Goal: Check status: Check status

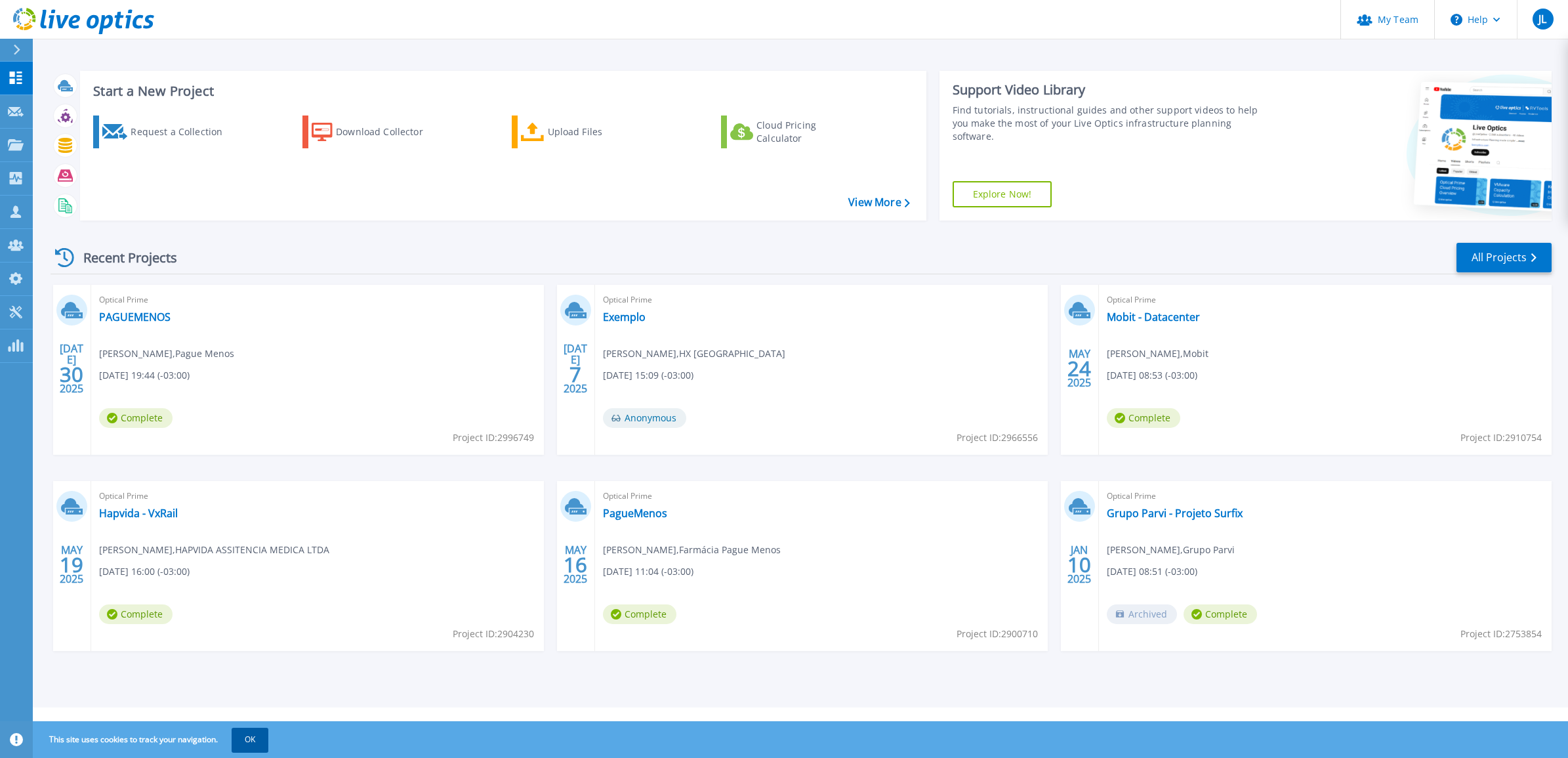
click at [257, 739] on button "OK" at bounding box center [250, 739] width 37 height 23
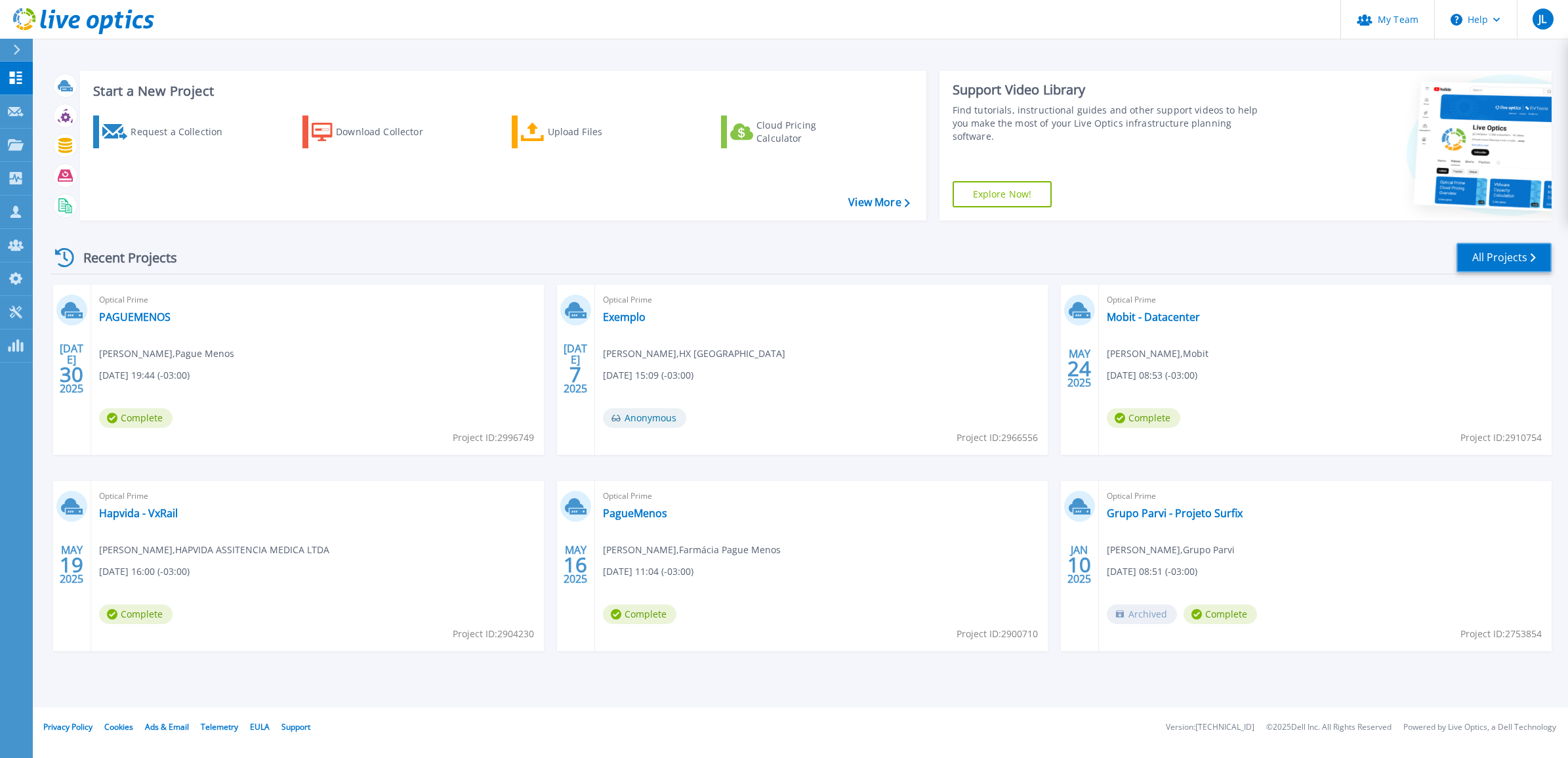
click at [1512, 258] on link "All Projects" at bounding box center [1504, 258] width 96 height 30
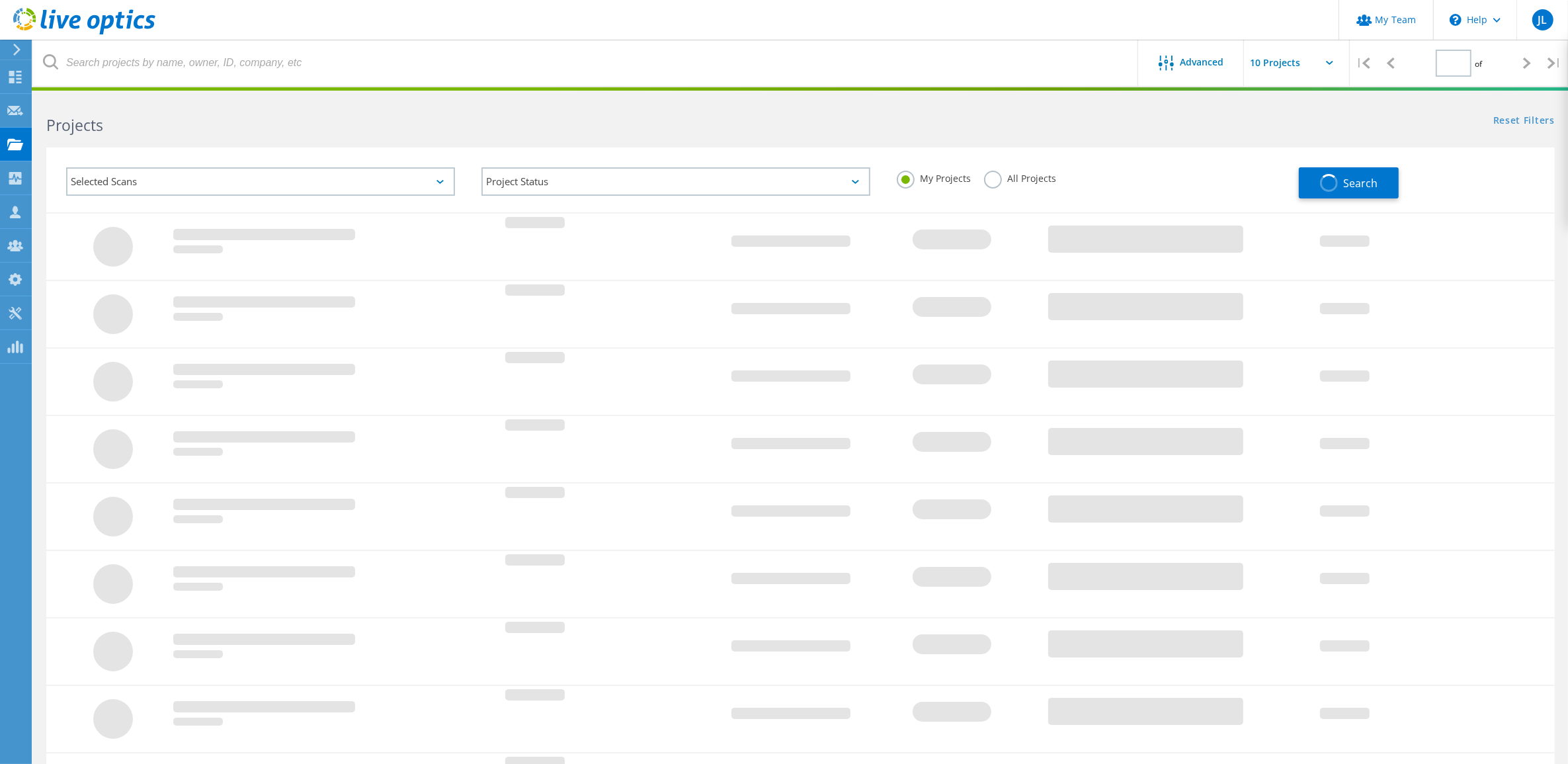
type input "1"
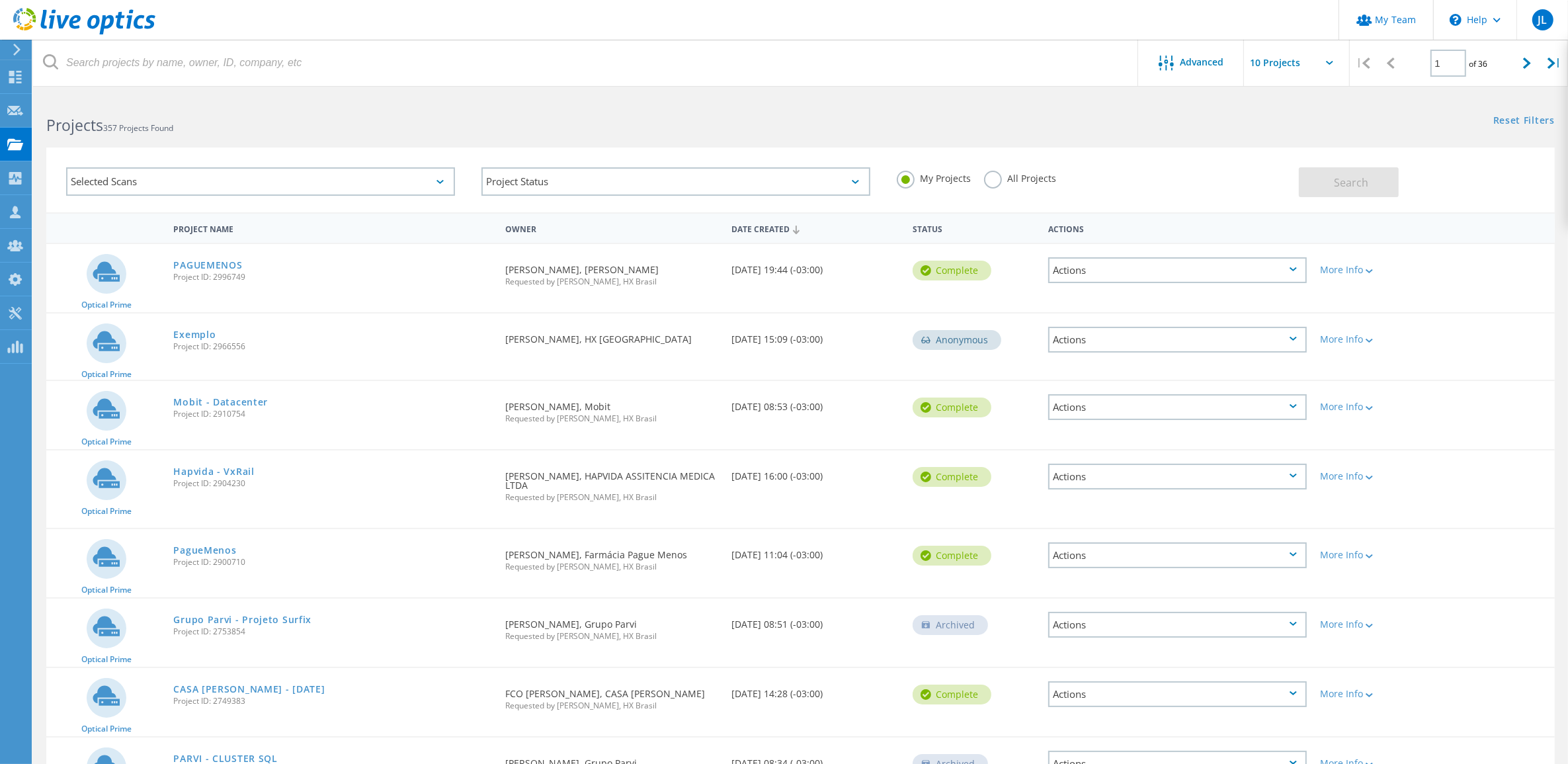
click at [987, 179] on label "All Projects" at bounding box center [1020, 177] width 72 height 12
click at [0, 0] on input "All Projects" at bounding box center [0, 0] width 0 height 0
click at [1344, 189] on span "Search" at bounding box center [1352, 182] width 35 height 15
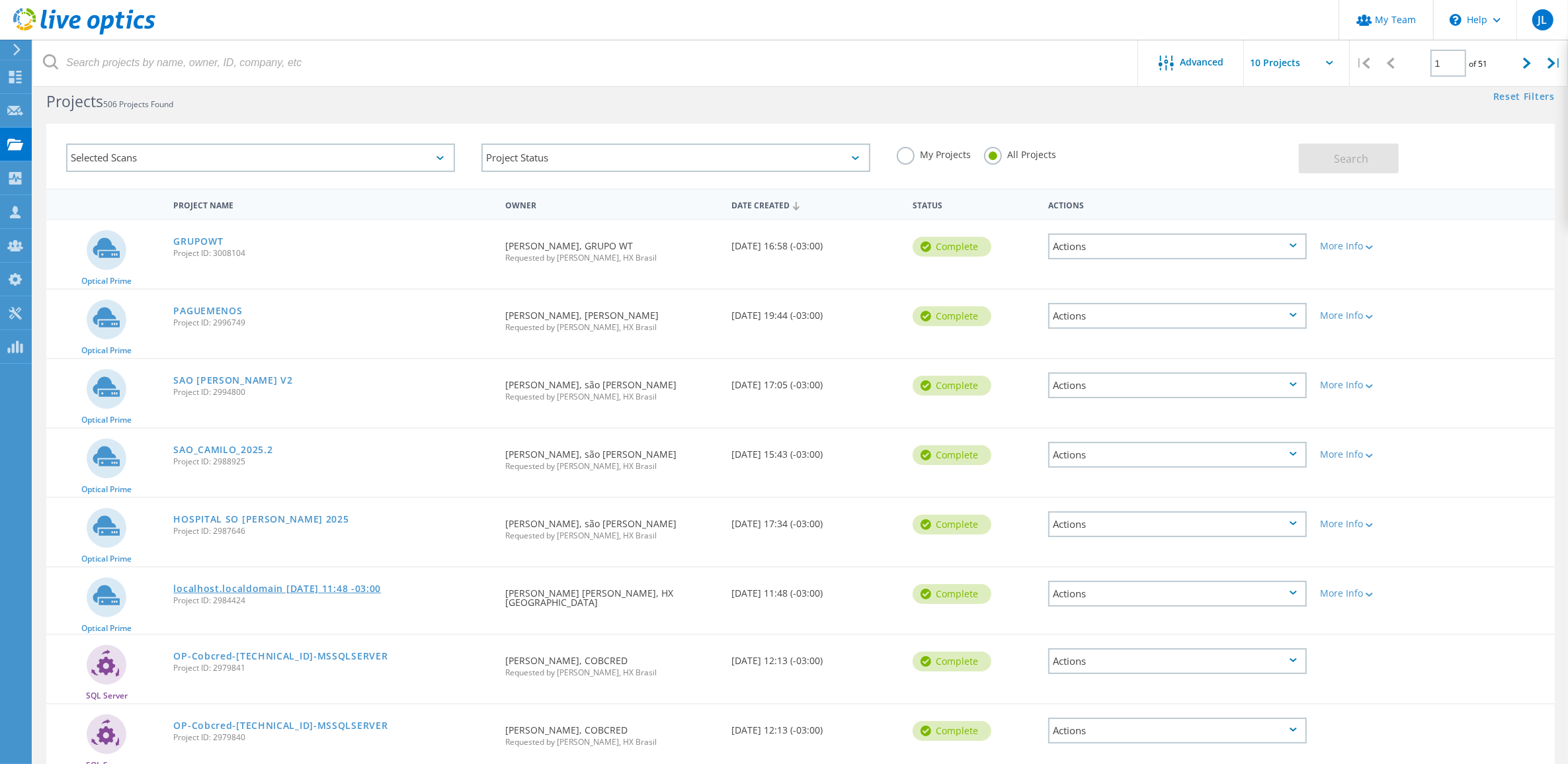
scroll to position [82, 0]
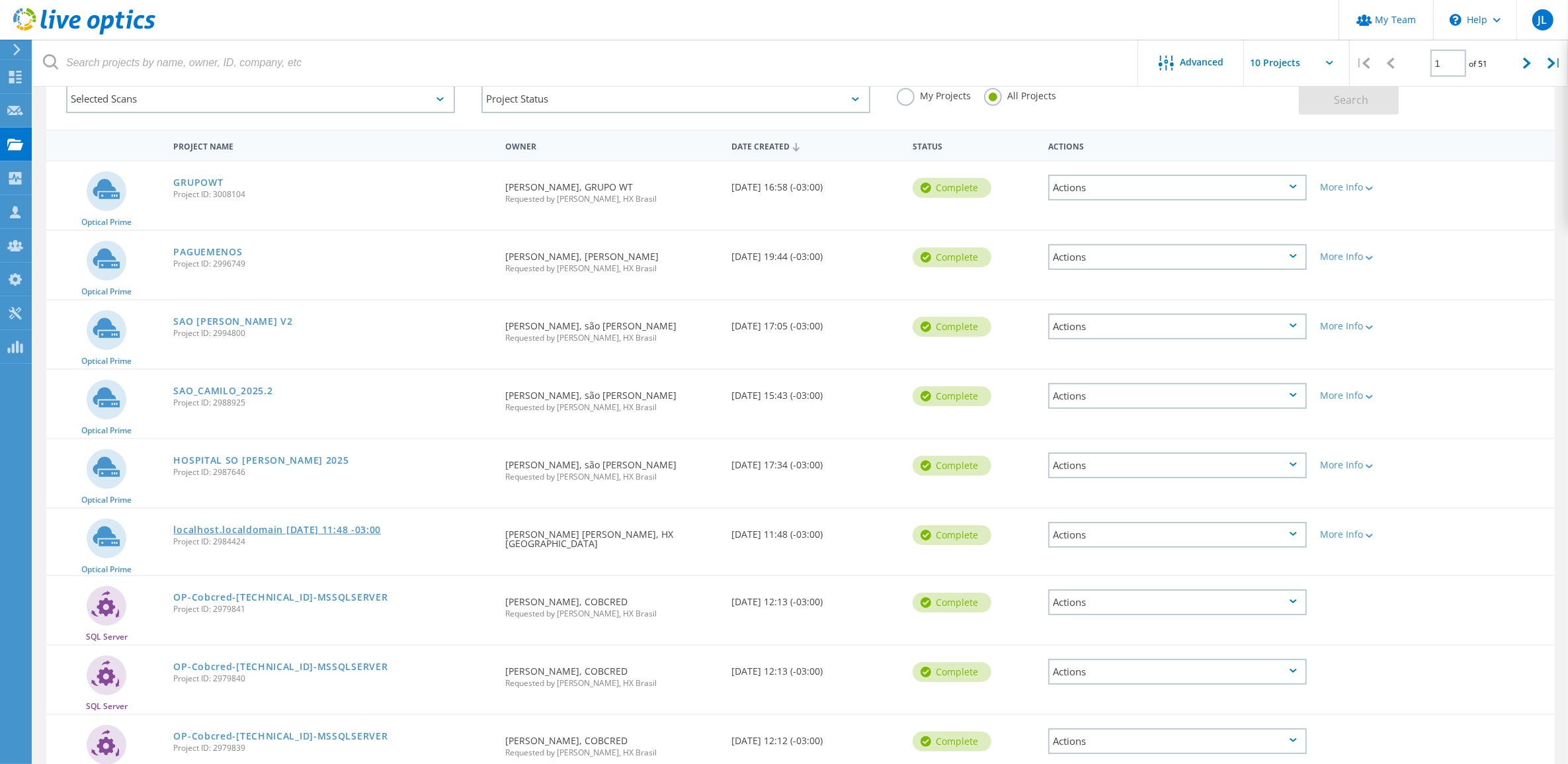
click at [272, 528] on link "localhost.localdomain [DATE] 11:48 -03:00" at bounding box center [277, 530] width 208 height 9
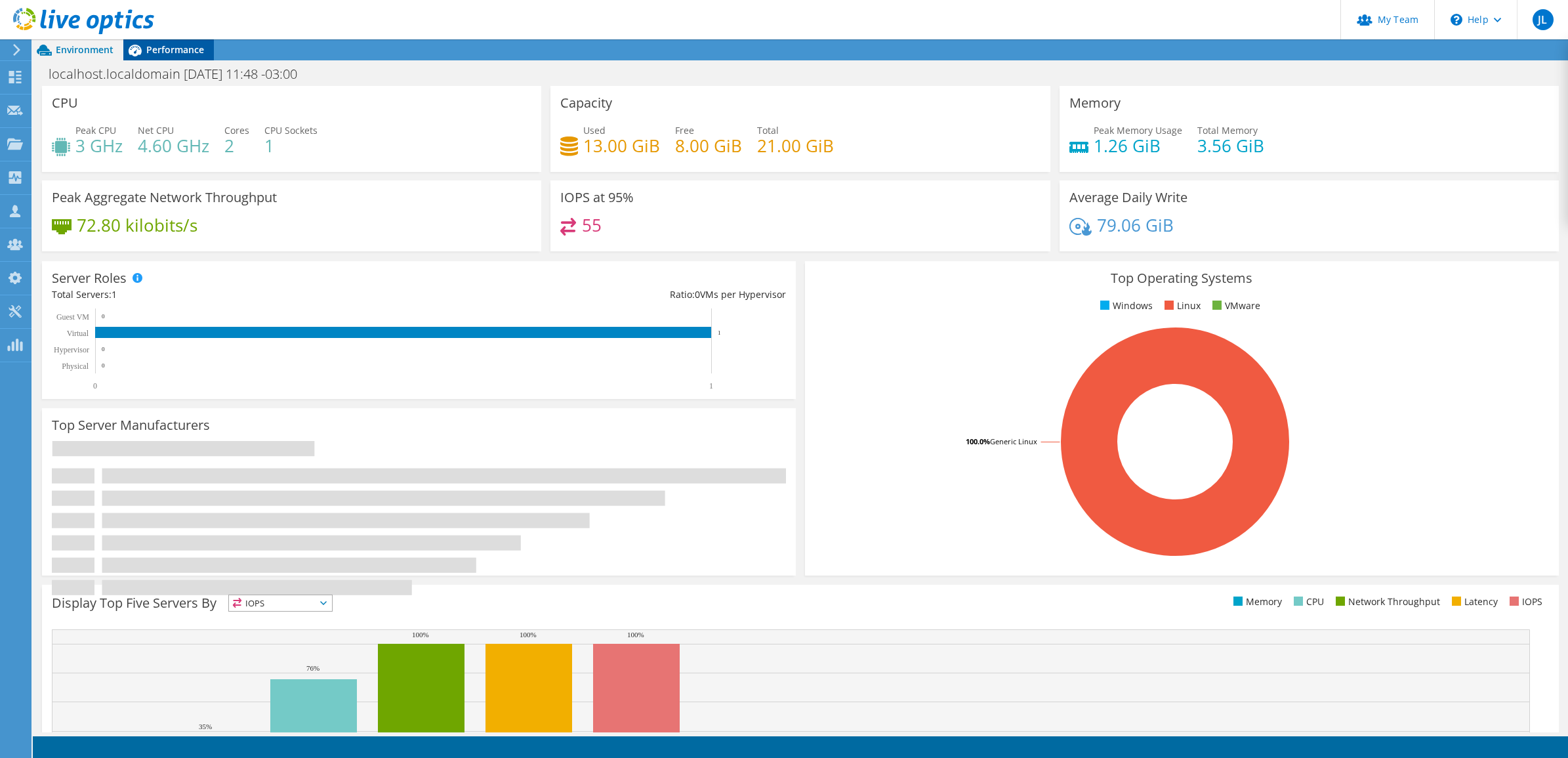
click at [165, 44] on span "Performance" at bounding box center [175, 49] width 57 height 12
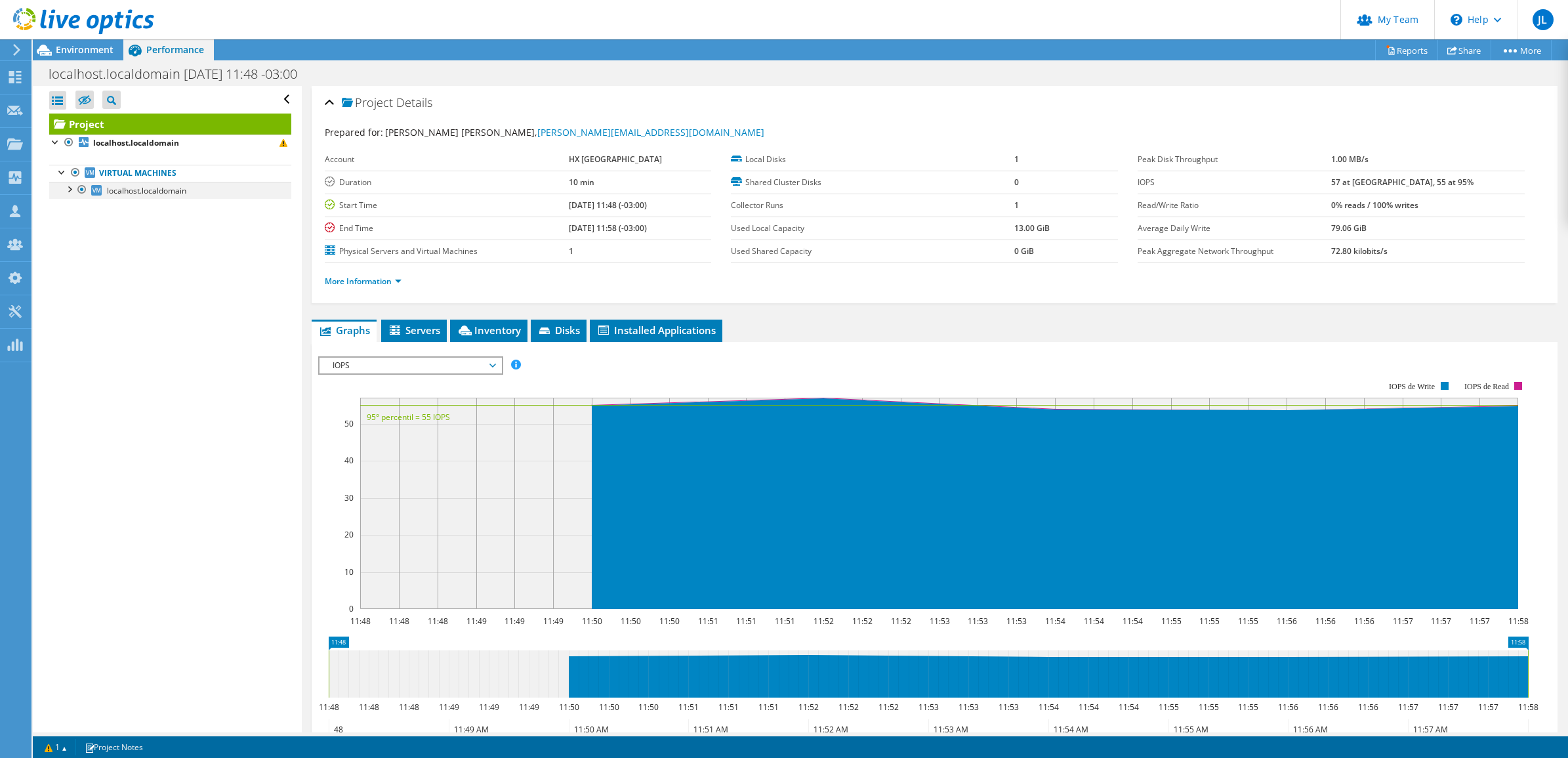
click at [64, 191] on div at bounding box center [69, 188] width 13 height 13
click at [118, 205] on link "sda" at bounding box center [170, 207] width 242 height 17
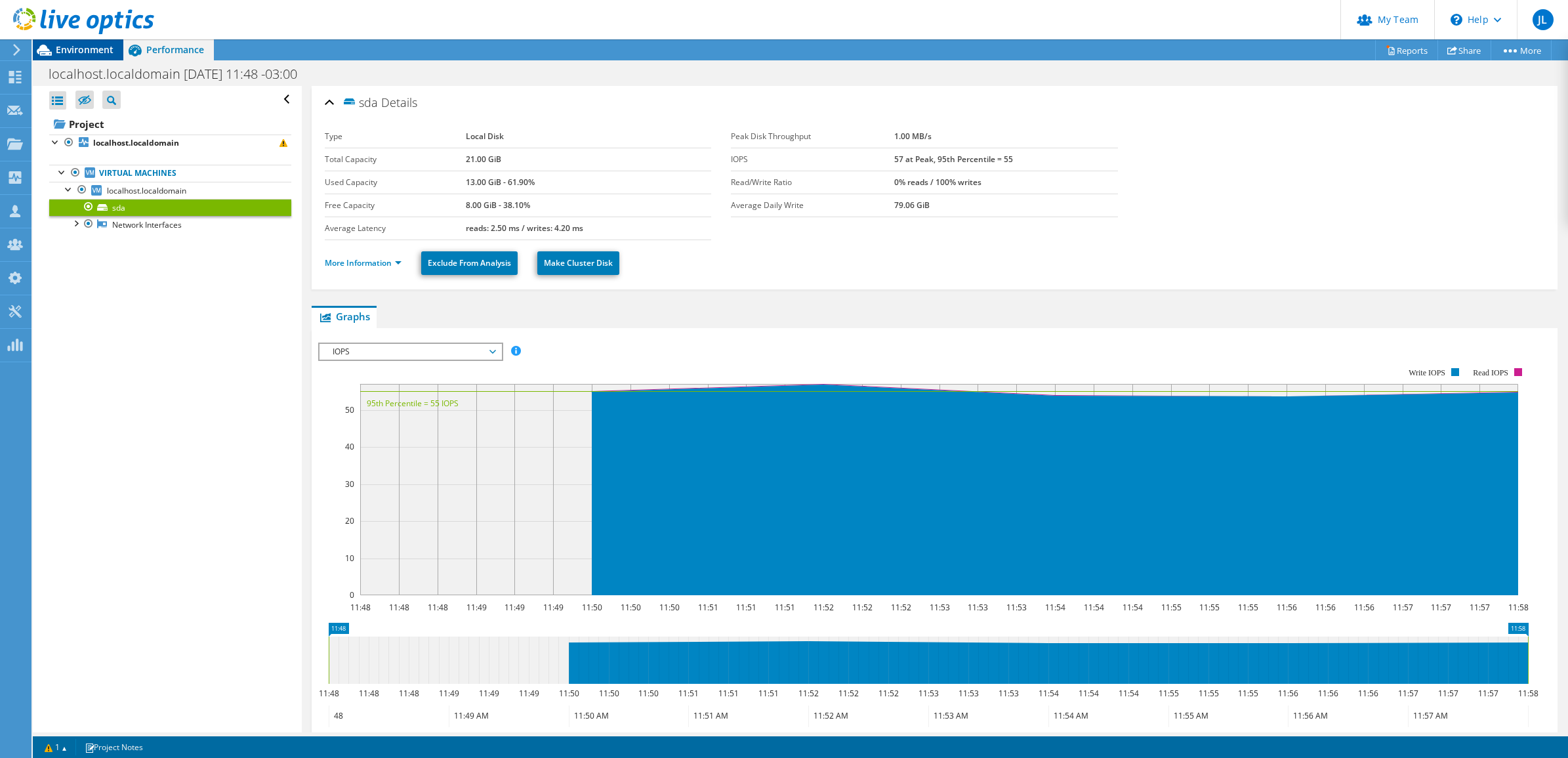
click at [83, 57] on div "Environment" at bounding box center [78, 49] width 91 height 21
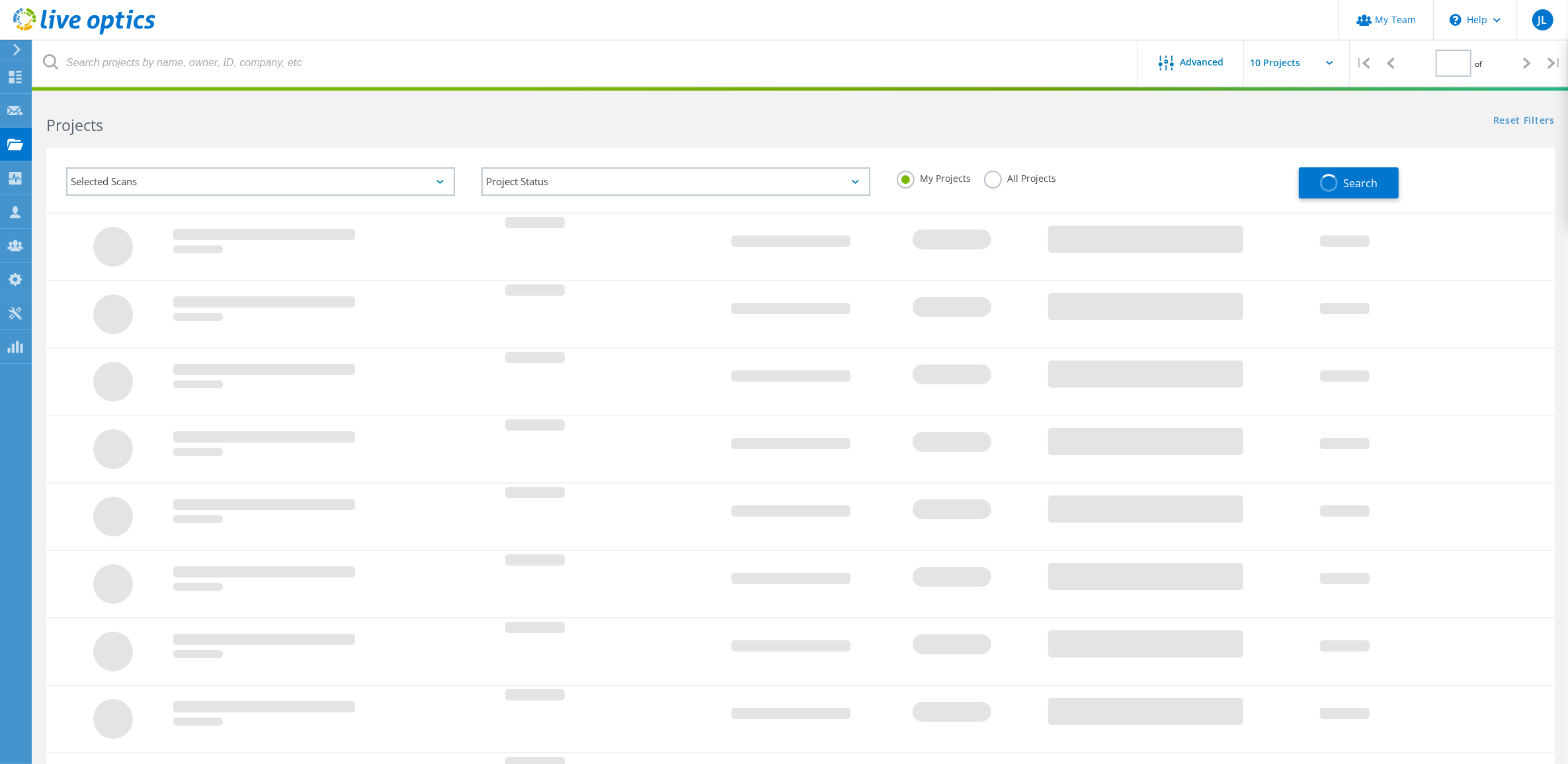
type input "1"
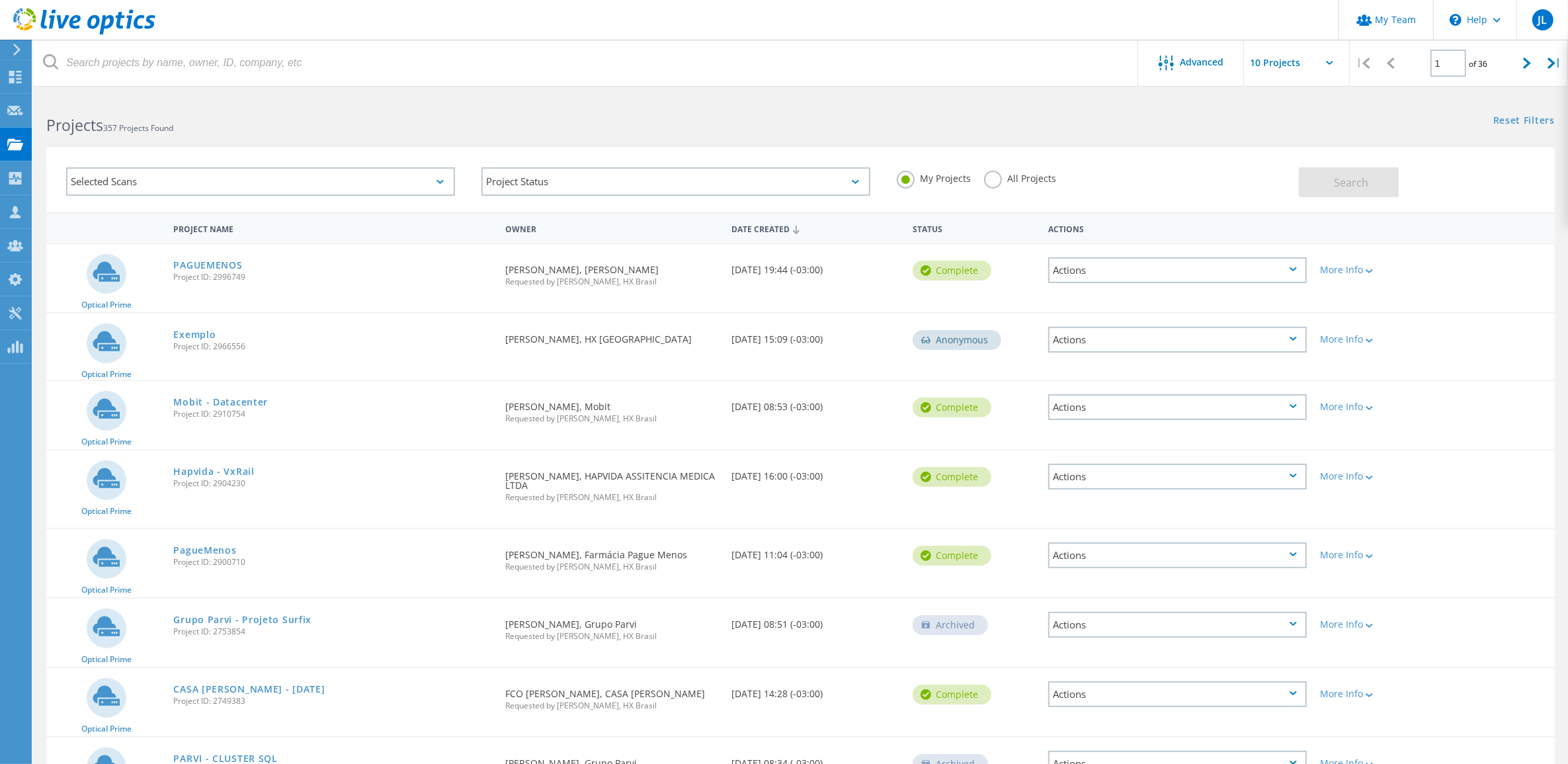
click at [994, 173] on label "All Projects" at bounding box center [1020, 177] width 72 height 12
click at [0, 0] on input "All Projects" at bounding box center [0, 0] width 0 height 0
click at [1346, 192] on button "Search" at bounding box center [1348, 182] width 100 height 30
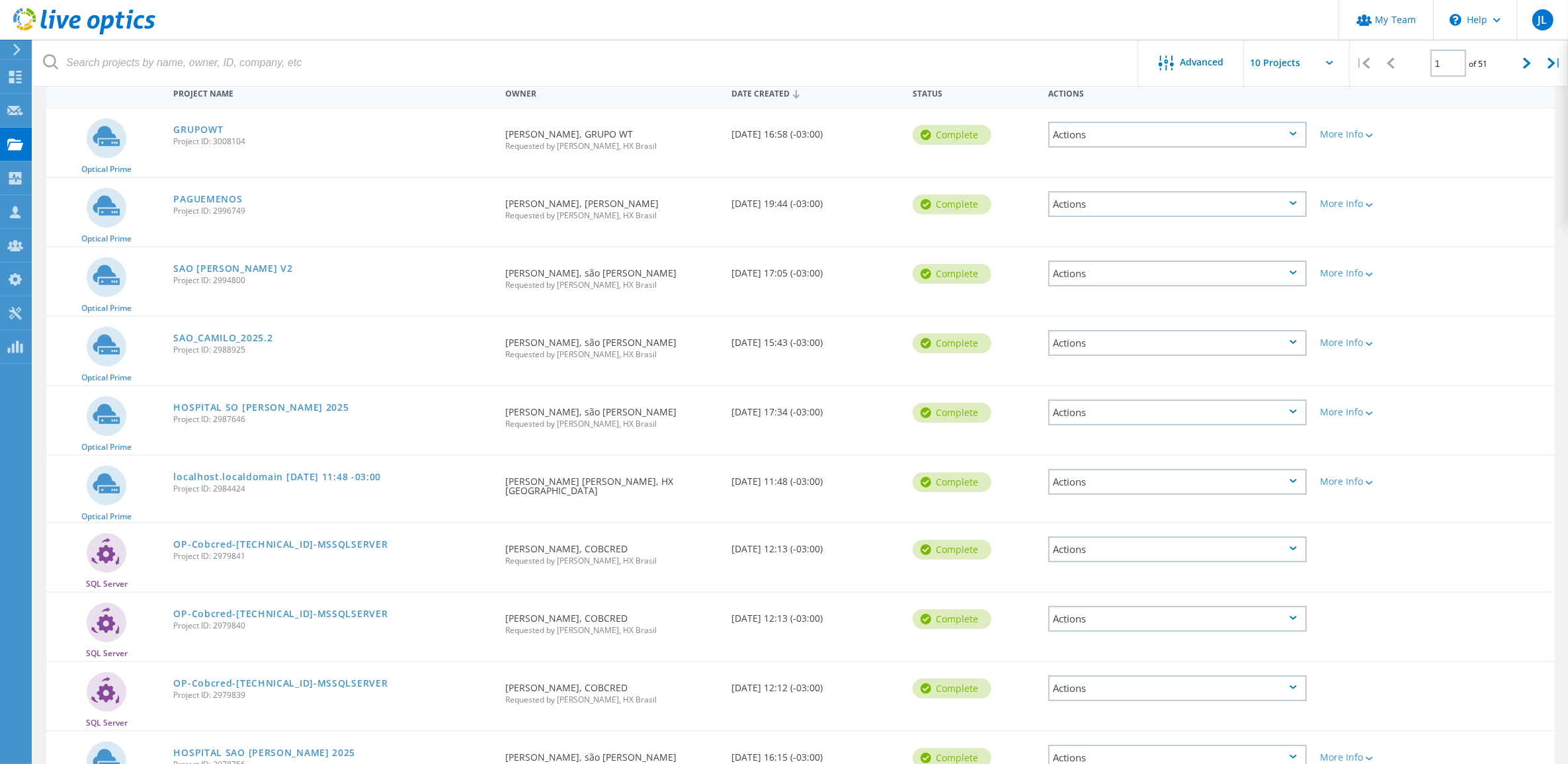
scroll to position [53, 0]
